Goal: Task Accomplishment & Management: Complete application form

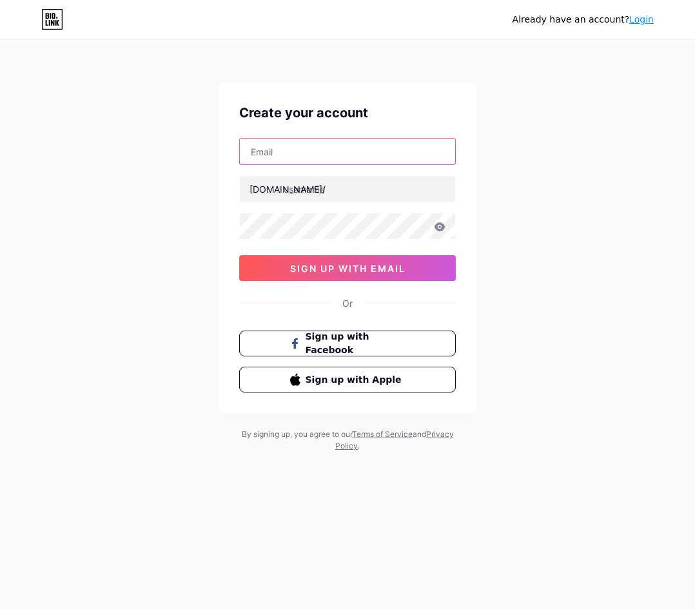
click at [281, 154] on input "text" at bounding box center [347, 152] width 215 height 26
type input "[EMAIL_ADDRESS][DOMAIN_NAME]"
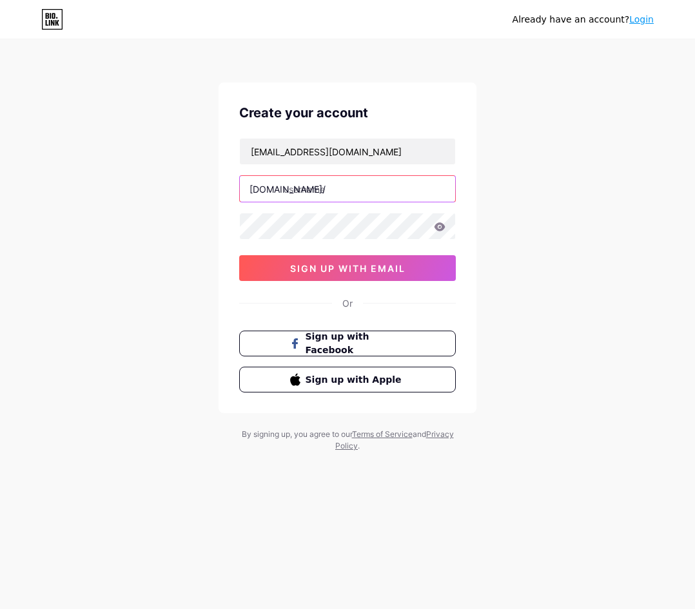
click at [327, 185] on input "text" at bounding box center [347, 189] width 215 height 26
type input "naga5000onlineshop"
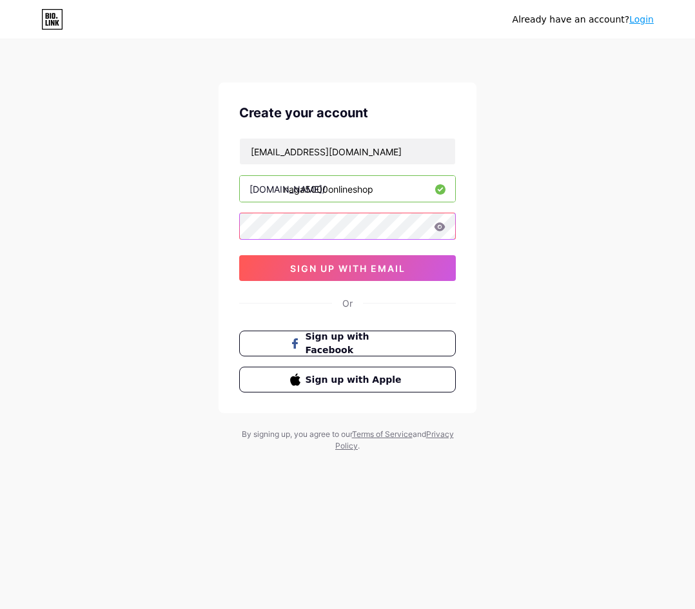
click at [211, 239] on div "Already have an account? Login Create your account [EMAIL_ADDRESS][DOMAIN_NAME]…" at bounding box center [347, 246] width 695 height 493
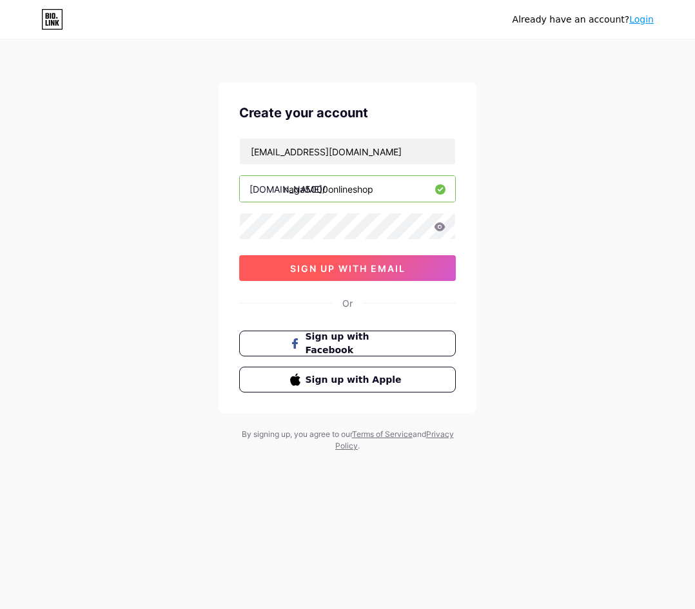
click at [338, 278] on button "sign up with email" at bounding box center [347, 268] width 217 height 26
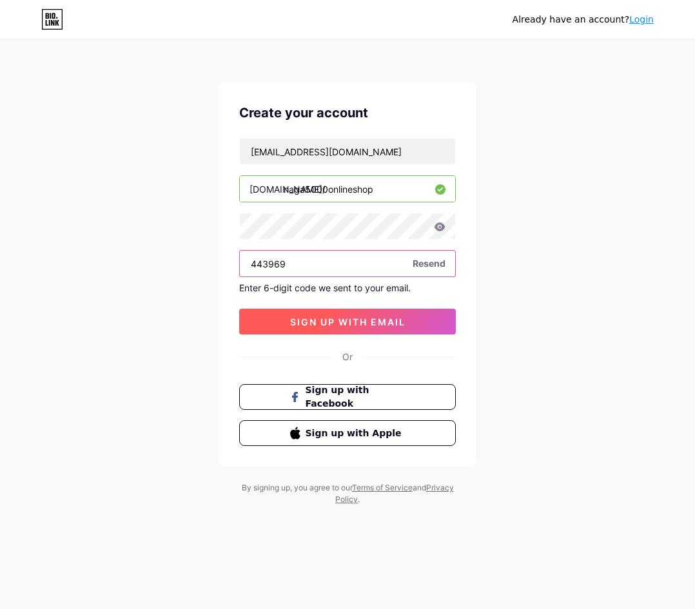
type input "443969"
click at [393, 311] on button "sign up with email" at bounding box center [347, 322] width 217 height 26
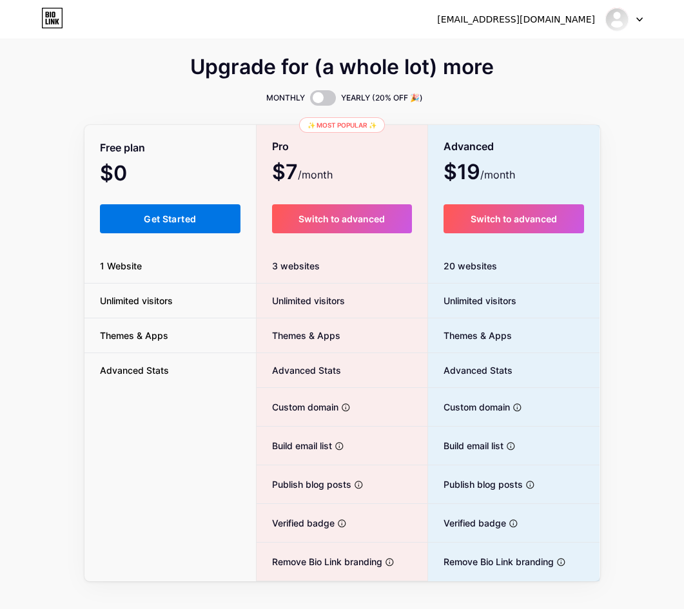
click at [204, 206] on button "Get Started" at bounding box center [170, 218] width 141 height 29
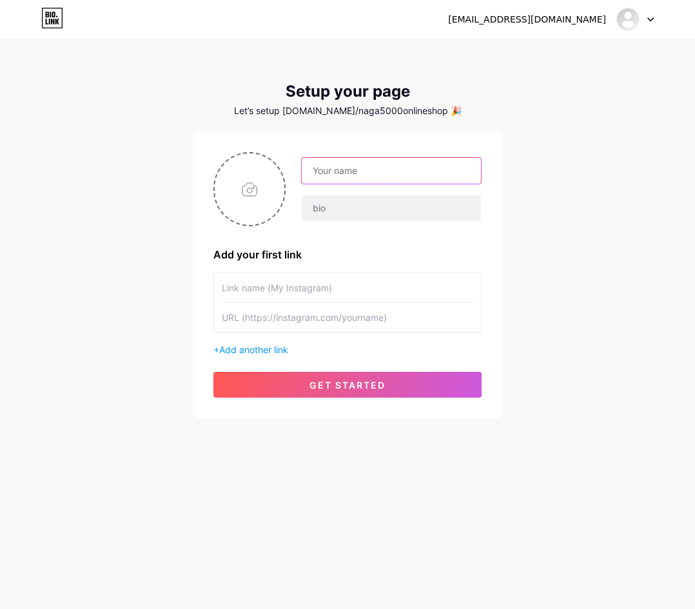
click at [384, 176] on input "text" at bounding box center [391, 171] width 179 height 26
type input "Naga5000"
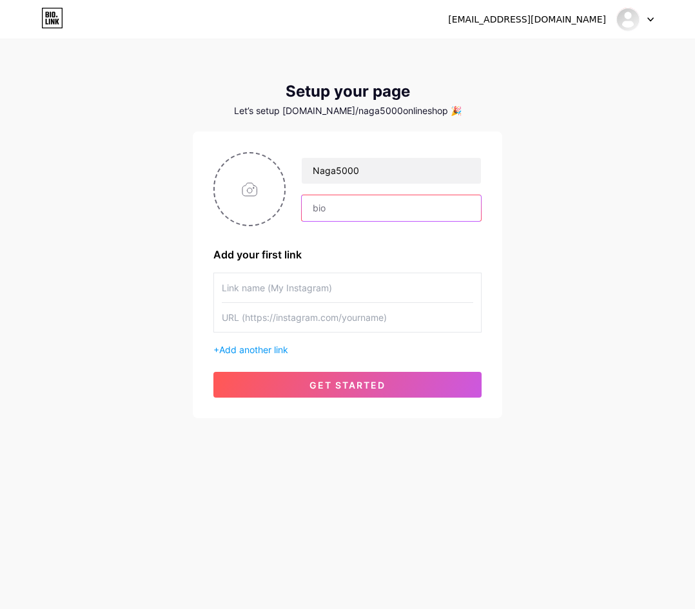
click at [356, 212] on input "text" at bounding box center [391, 208] width 179 height 26
click at [342, 285] on input "text" at bounding box center [347, 287] width 251 height 29
click at [287, 288] on input "text" at bounding box center [347, 287] width 251 height 29
type input "t"
type input "Toko Naga5000 OnlineShop"
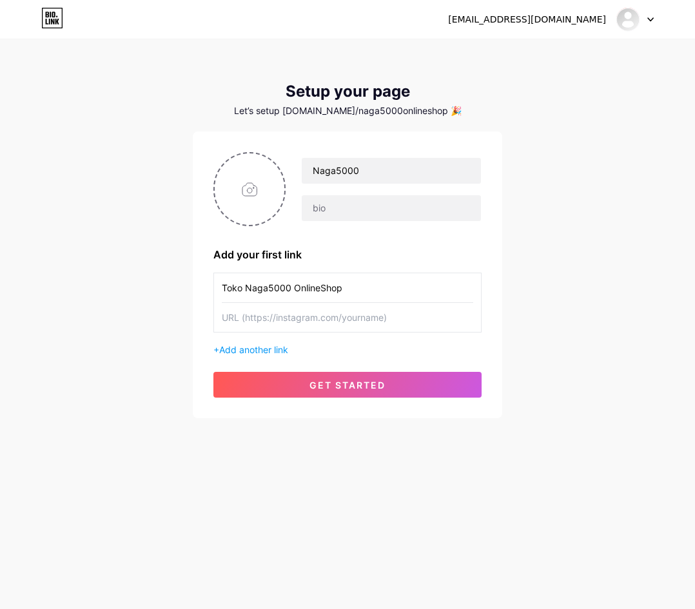
click at [334, 320] on input "text" at bounding box center [347, 317] width 251 height 29
click at [273, 316] on input "text" at bounding box center [347, 317] width 251 height 29
paste input "[URL][DOMAIN_NAME]"
type input "[URL][DOMAIN_NAME]"
click at [262, 347] on span "Add another link" at bounding box center [253, 349] width 69 height 11
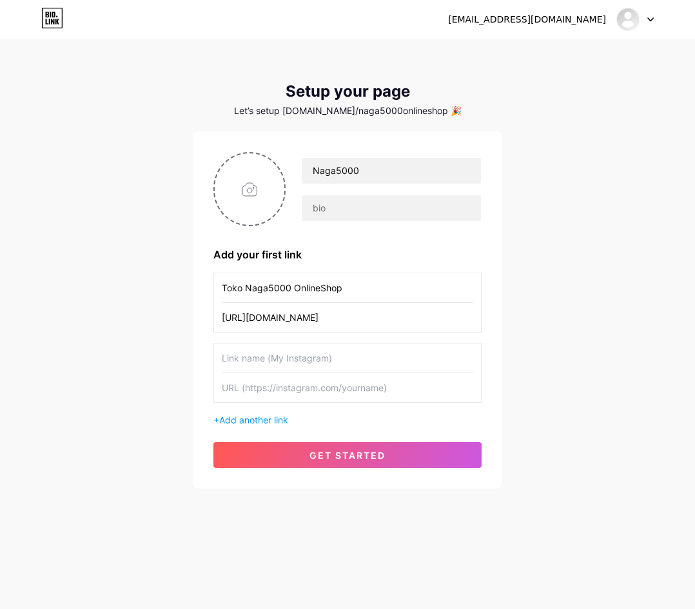
click at [284, 368] on input "text" at bounding box center [347, 357] width 251 height 29
type input "Naga5000"
click at [331, 388] on input "text" at bounding box center [347, 387] width 251 height 29
click at [345, 387] on input "text" at bounding box center [347, 387] width 251 height 29
paste input "[URL][DOMAIN_NAME]"
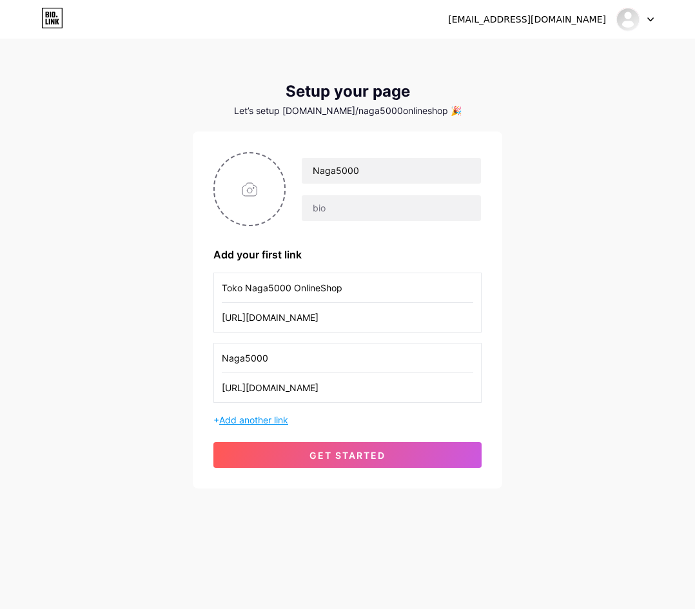
type input "[URL][DOMAIN_NAME]"
click at [273, 417] on span "Add another link" at bounding box center [253, 419] width 69 height 11
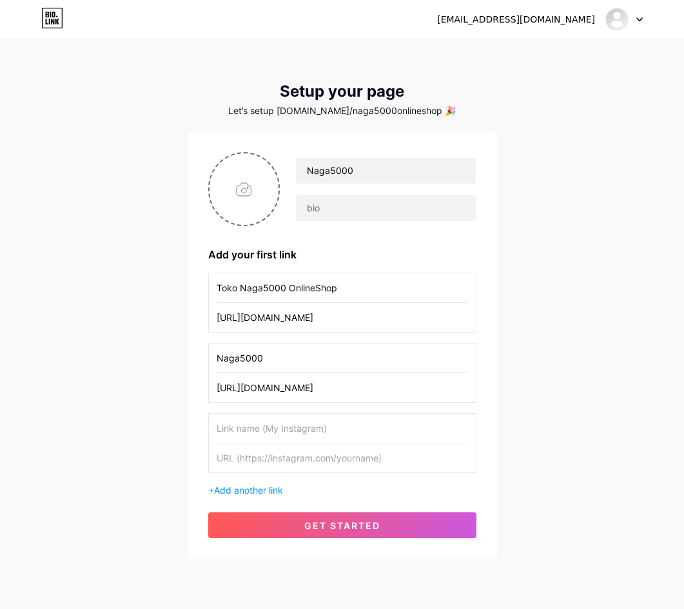
click at [255, 423] on input "text" at bounding box center [342, 428] width 251 height 29
type input "Naga5000 Login"
click at [252, 454] on input "text" at bounding box center [342, 457] width 251 height 29
paste input "[URL][DOMAIN_NAME]"
type input "[URL][DOMAIN_NAME]"
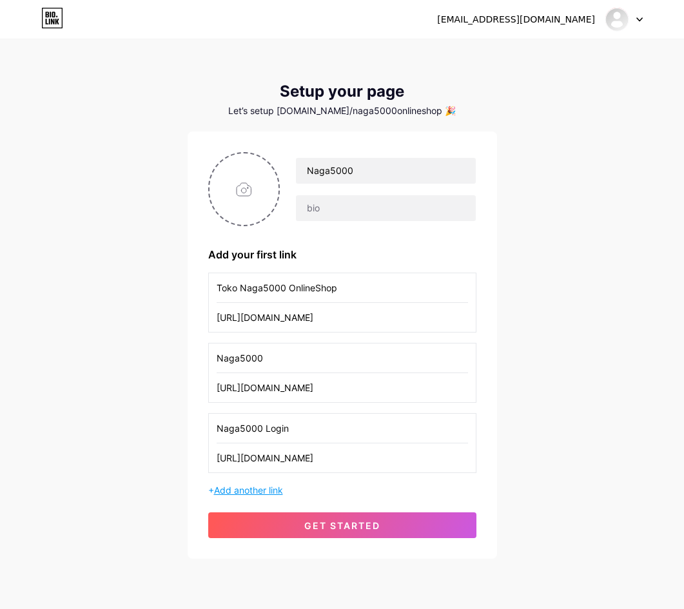
click at [269, 487] on span "Add another link" at bounding box center [248, 490] width 69 height 11
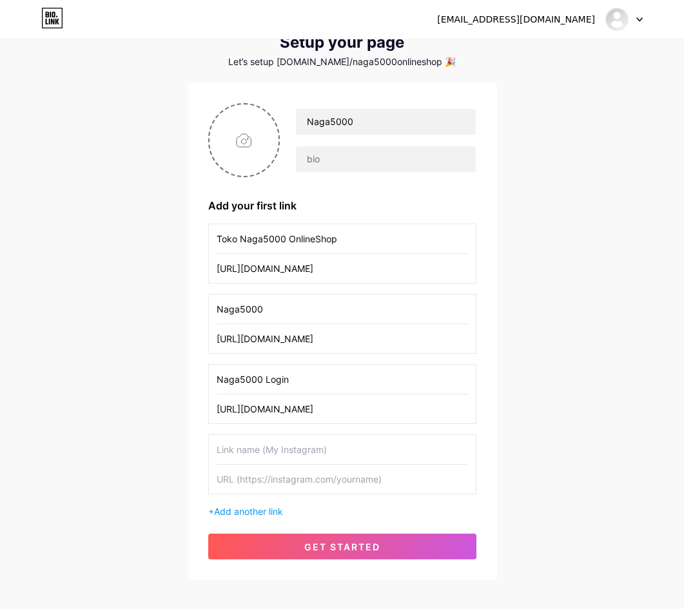
scroll to position [113, 0]
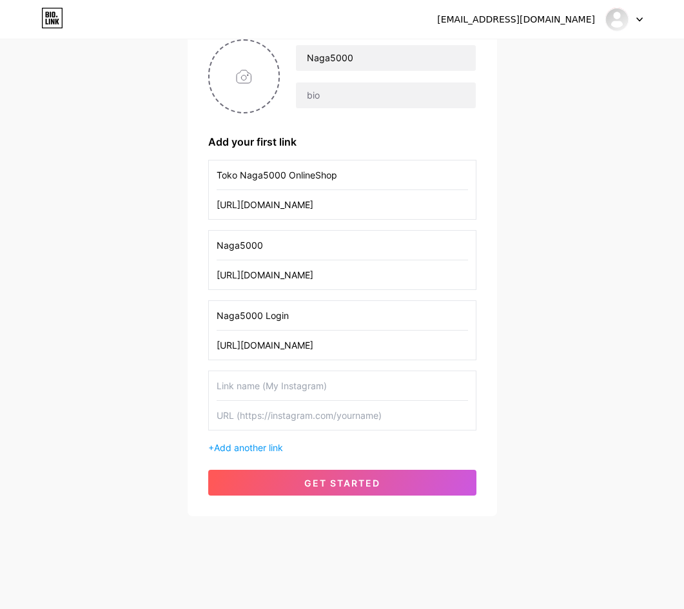
click at [300, 385] on input "text" at bounding box center [342, 385] width 251 height 29
type input "Naga5000 OnlineShop"
click at [299, 419] on input "text" at bounding box center [342, 415] width 251 height 29
paste input "[URL][DOMAIN_NAME]"
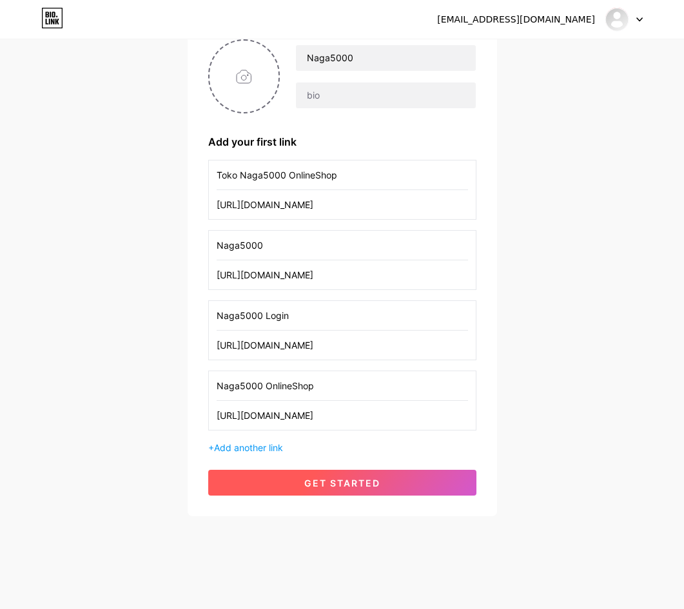
type input "[URL][DOMAIN_NAME]"
click at [330, 475] on button "get started" at bounding box center [342, 483] width 268 height 26
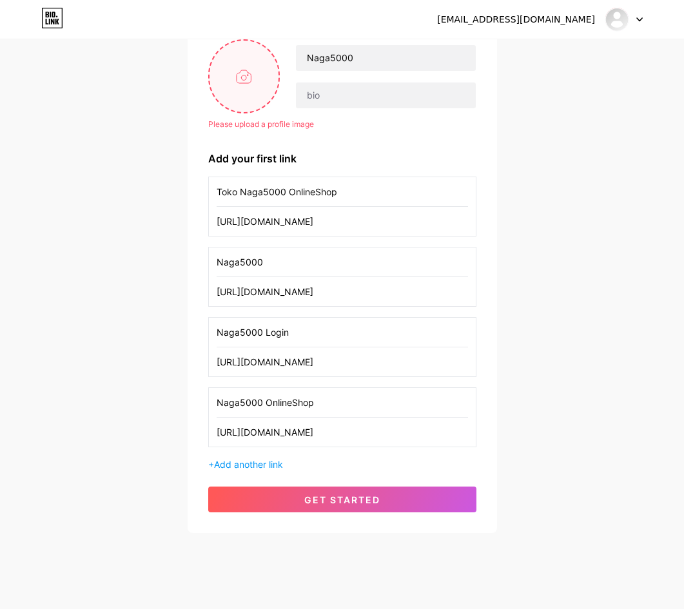
click at [253, 80] on input "file" at bounding box center [244, 77] width 70 height 72
type input "C:\fakepath\662af06bdfbc5a7e46da51ee2d1b8534.jpg"
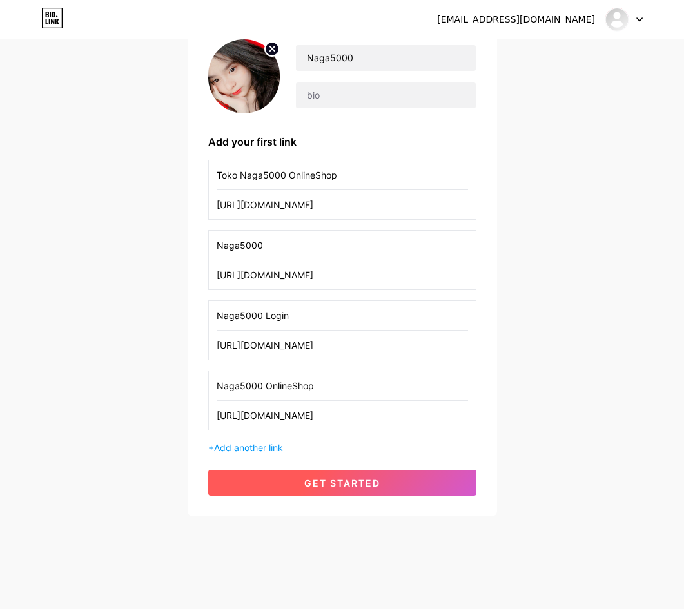
click at [358, 482] on span "get started" at bounding box center [342, 482] width 76 height 11
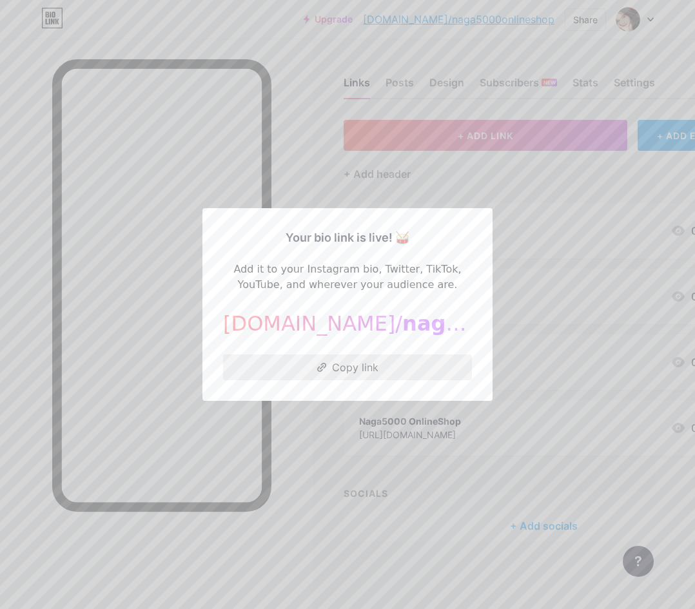
click at [369, 367] on button "Copy link" at bounding box center [347, 367] width 249 height 26
